Goal: Navigation & Orientation: Find specific page/section

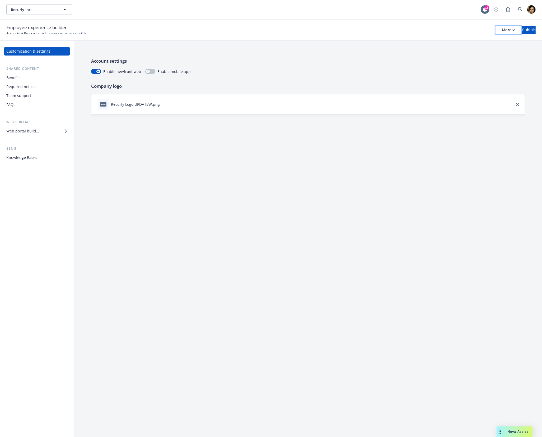
click at [502, 30] on div "More" at bounding box center [508, 30] width 13 height 8
click at [451, 40] on link "Copy preview link" at bounding box center [465, 41] width 78 height 11
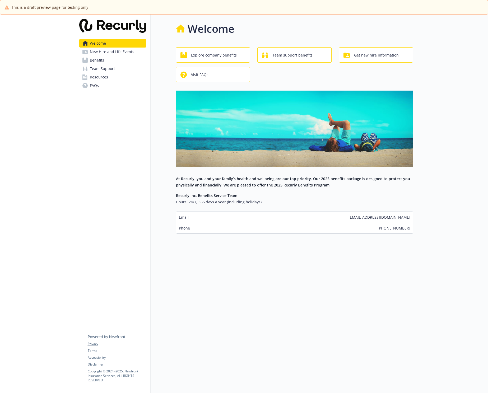
click at [100, 51] on span "New Hire and Life Events" at bounding box center [112, 52] width 44 height 8
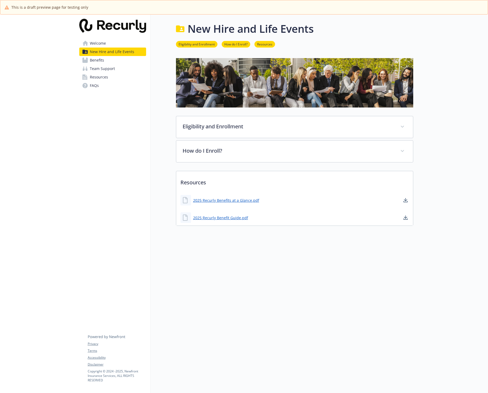
click at [97, 61] on span "Benefits" at bounding box center [97, 60] width 14 height 8
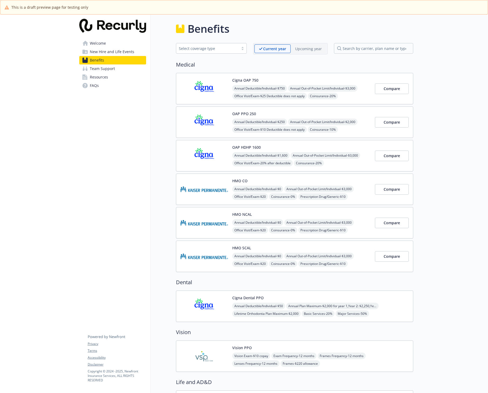
click at [137, 56] on link "Benefits" at bounding box center [112, 60] width 67 height 8
click at [137, 50] on link "New Hire and Life Events" at bounding box center [112, 52] width 67 height 8
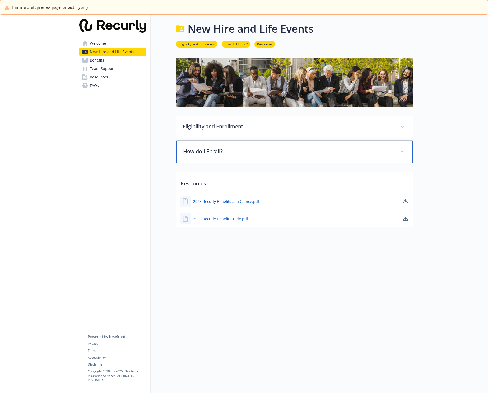
click at [226, 156] on div "How do I Enroll?" at bounding box center [294, 152] width 237 height 23
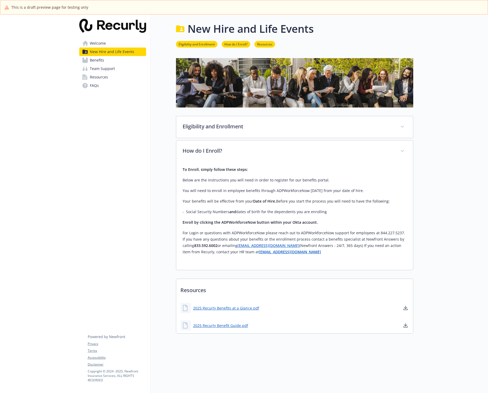
click at [110, 71] on span "Team Support" at bounding box center [102, 69] width 25 height 8
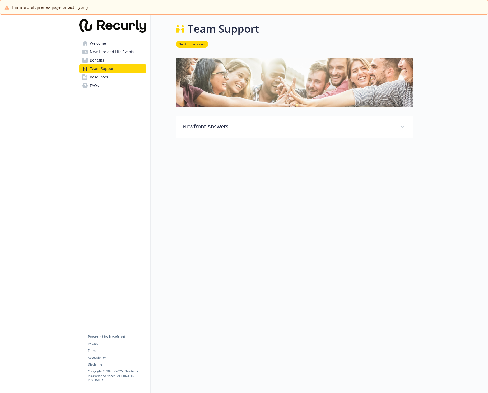
click at [118, 61] on link "Benefits" at bounding box center [112, 60] width 67 height 8
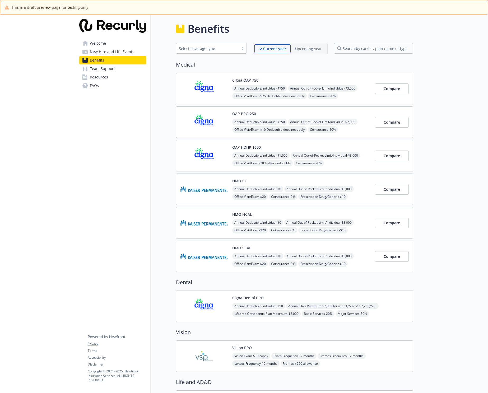
click at [123, 80] on link "Resources" at bounding box center [112, 77] width 67 height 8
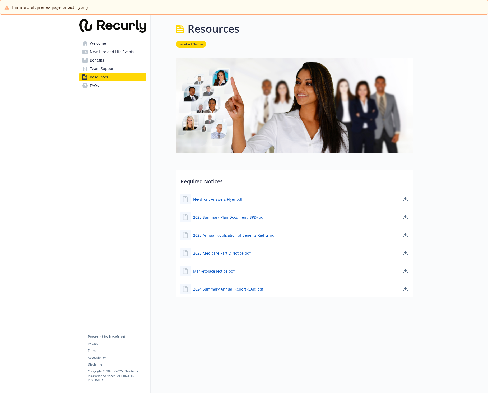
click at [117, 86] on link "FAQs" at bounding box center [112, 85] width 67 height 8
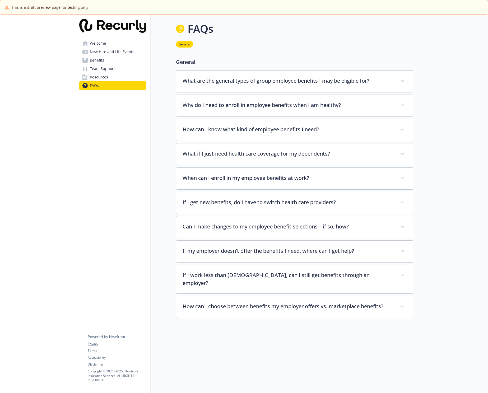
click at [112, 22] on img at bounding box center [112, 26] width 67 height 14
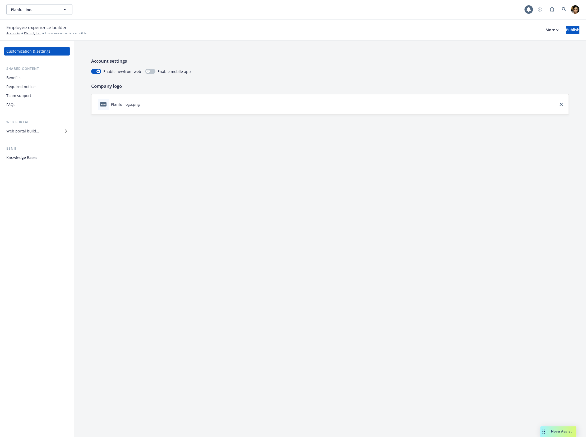
click at [23, 155] on div "Knowledge Bases" at bounding box center [21, 157] width 31 height 8
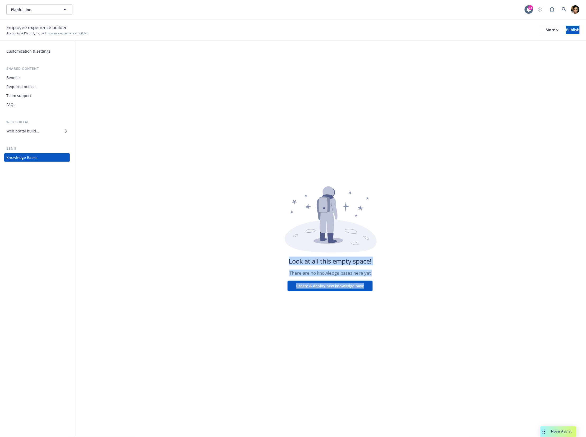
drag, startPoint x: 238, startPoint y: 231, endPoint x: 447, endPoint y: 325, distance: 229.1
click at [454, 335] on div "Look at all this empty space! There are no knowledge bases here yet Create & de…" at bounding box center [330, 239] width 512 height 396
click at [436, 298] on div "Look at all this empty space! There are no knowledge bases here yet Create & de…" at bounding box center [330, 239] width 512 height 396
drag, startPoint x: 439, startPoint y: 301, endPoint x: 273, endPoint y: 191, distance: 200.1
click at [312, 219] on div "Look at all this empty space! There are no knowledge bases here yet Create & de…" at bounding box center [330, 239] width 512 height 396
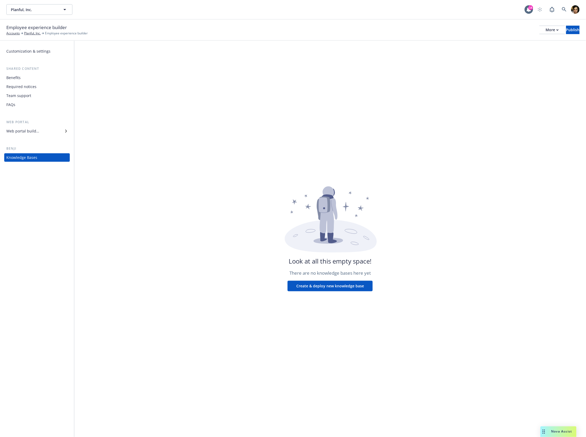
click at [146, 151] on div "Look at all this empty space! There are no knowledge bases here yet Create & de…" at bounding box center [330, 239] width 512 height 396
click at [31, 76] on div "Benefits" at bounding box center [36, 77] width 61 height 8
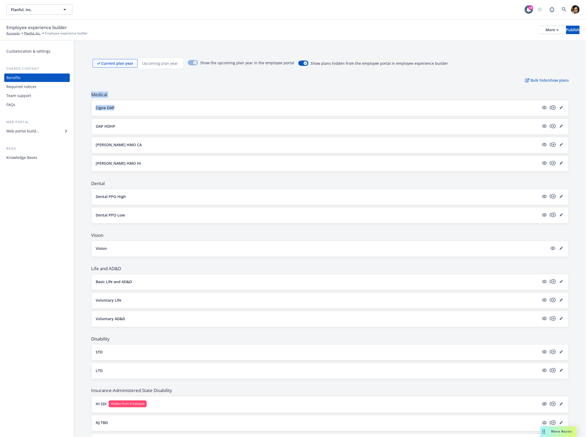
drag, startPoint x: 113, startPoint y: 86, endPoint x: 159, endPoint y: 109, distance: 51.3
click at [159, 109] on div "Current plan year Upcoming plan year Show the upcoming plan year in the employe…" at bounding box center [330, 376] width 512 height 670
click at [223, 88] on div "Current plan year Upcoming plan year Show the upcoming plan year in the employe…" at bounding box center [330, 376] width 512 height 670
click at [566, 30] on div "Publish" at bounding box center [572, 30] width 13 height 8
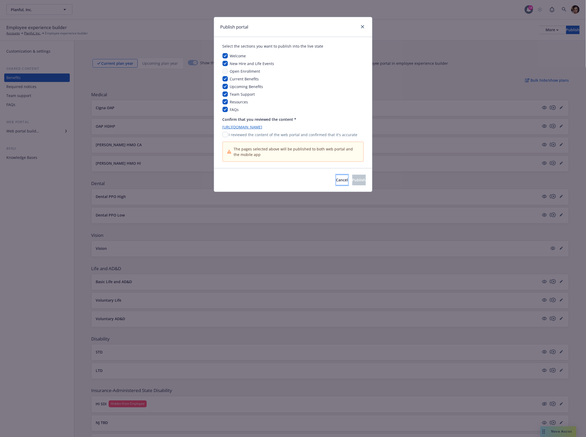
click at [336, 181] on button "Cancel" at bounding box center [342, 180] width 12 height 11
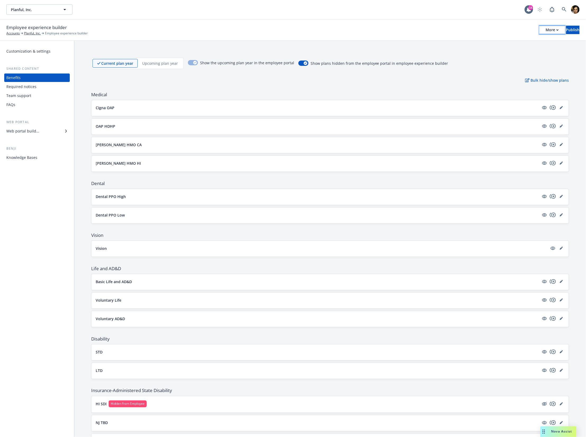
click at [546, 31] on div "More" at bounding box center [552, 30] width 13 height 8
click at [18, 161] on div "Knowledge Bases" at bounding box center [21, 157] width 31 height 8
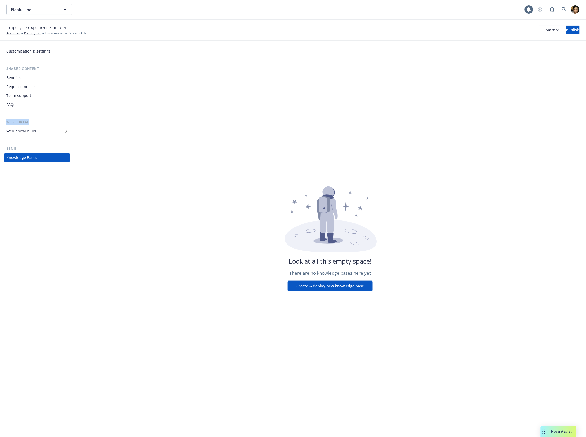
click at [40, 118] on div "Customization & settings Shared content Benefits Required notices Team support …" at bounding box center [37, 104] width 66 height 115
click at [45, 79] on div "Benefits" at bounding box center [36, 77] width 61 height 8
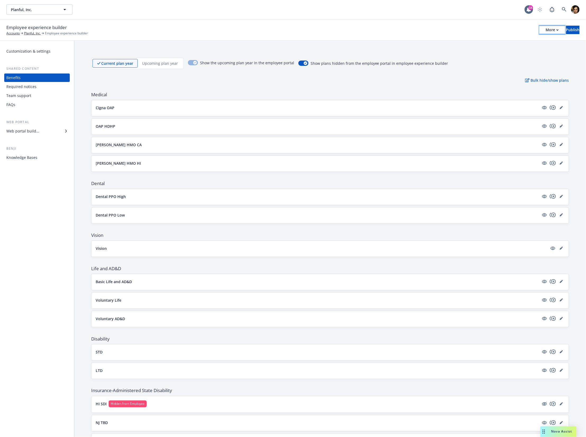
click at [557, 30] on icon "button" at bounding box center [558, 30] width 2 height 2
click at [566, 12] on icon at bounding box center [564, 9] width 5 height 5
click at [30, 156] on div "Knowledge Bases" at bounding box center [21, 157] width 31 height 8
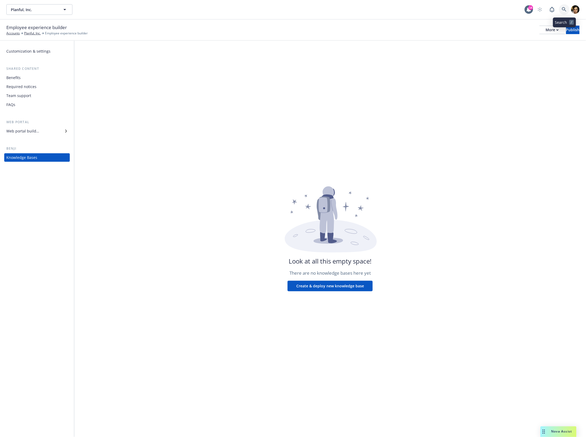
click at [563, 11] on icon at bounding box center [564, 9] width 5 height 5
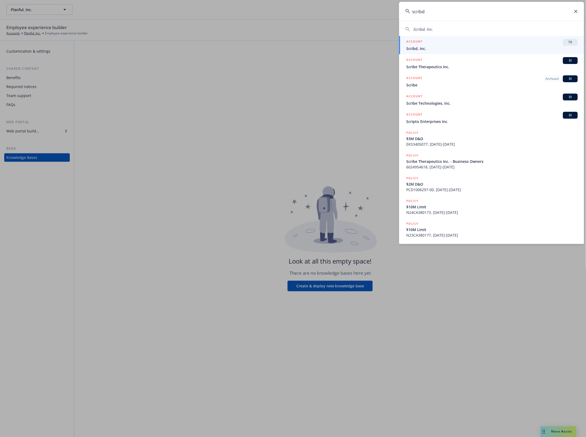
type input "scribd"
click at [512, 44] on div "ACCOUNT TR" at bounding box center [492, 42] width 171 height 7
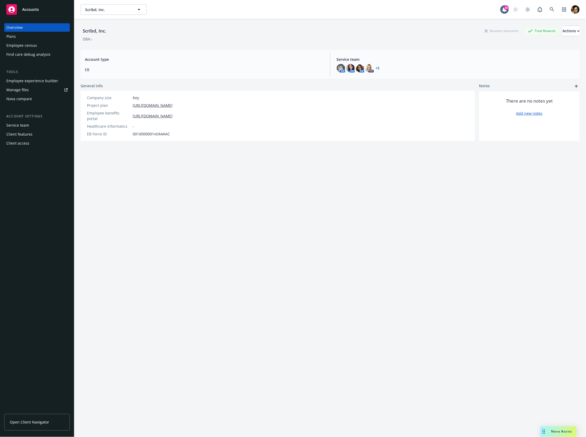
click at [28, 80] on div "Employee experience builder" at bounding box center [32, 81] width 52 height 8
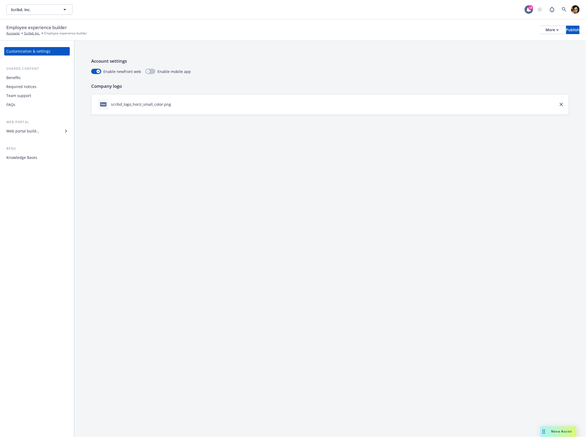
click at [8, 154] on div "Knowledge Bases" at bounding box center [21, 157] width 31 height 8
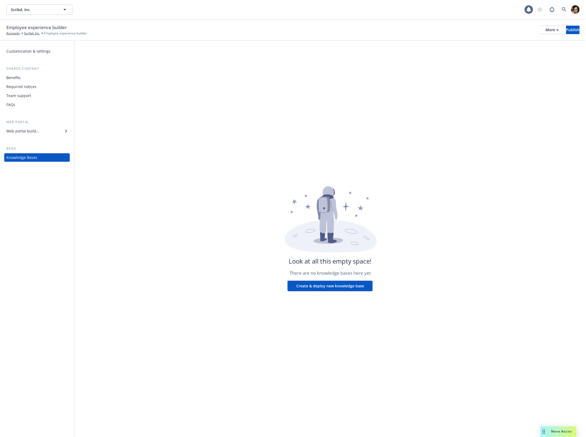
click at [21, 73] on div "Benefits" at bounding box center [36, 77] width 61 height 8
